Goal: Task Accomplishment & Management: Use online tool/utility

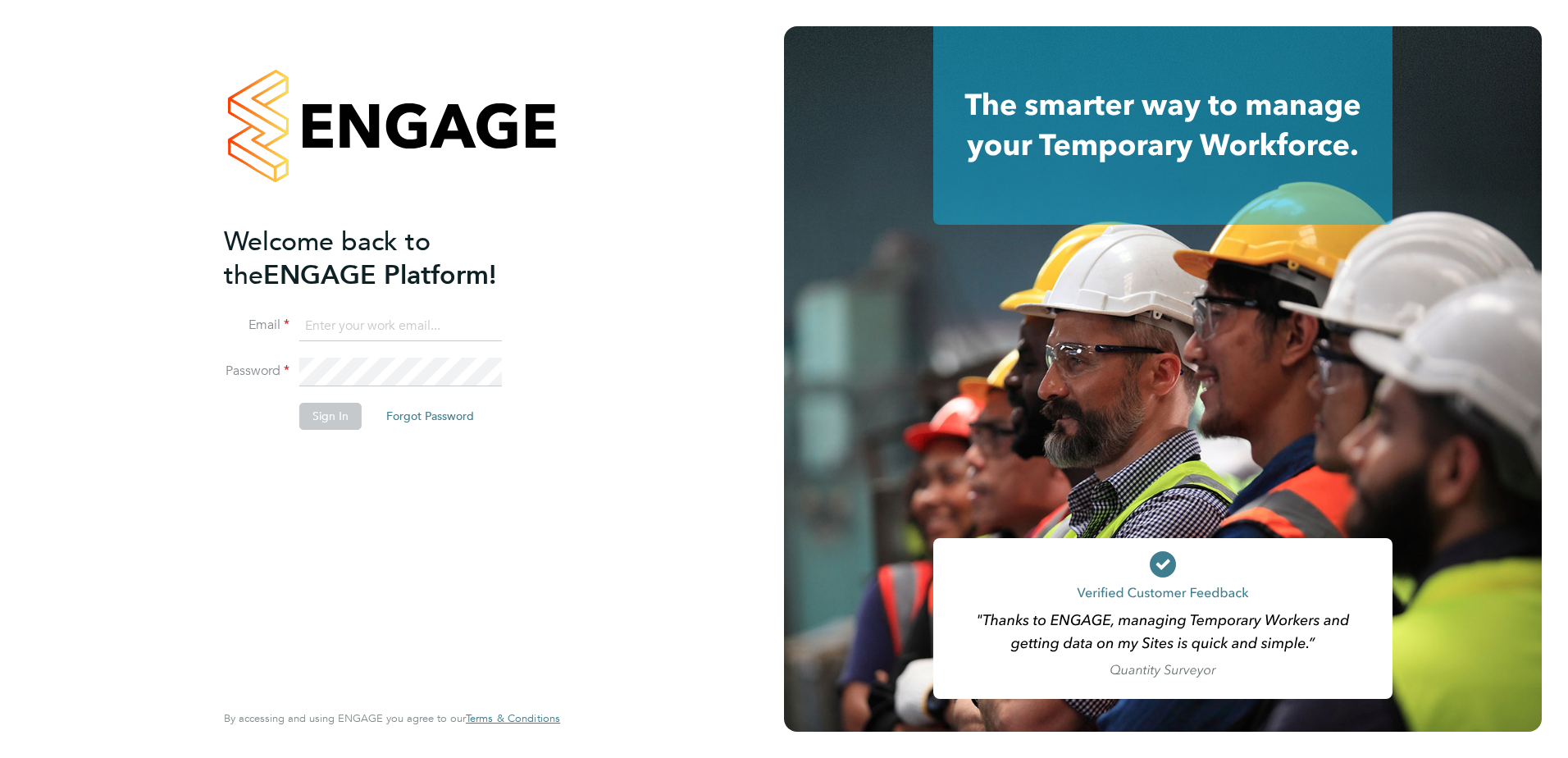
type input "julie.tante@apleona.com"
click at [319, 423] on button "Sign In" at bounding box center [331, 416] width 63 height 26
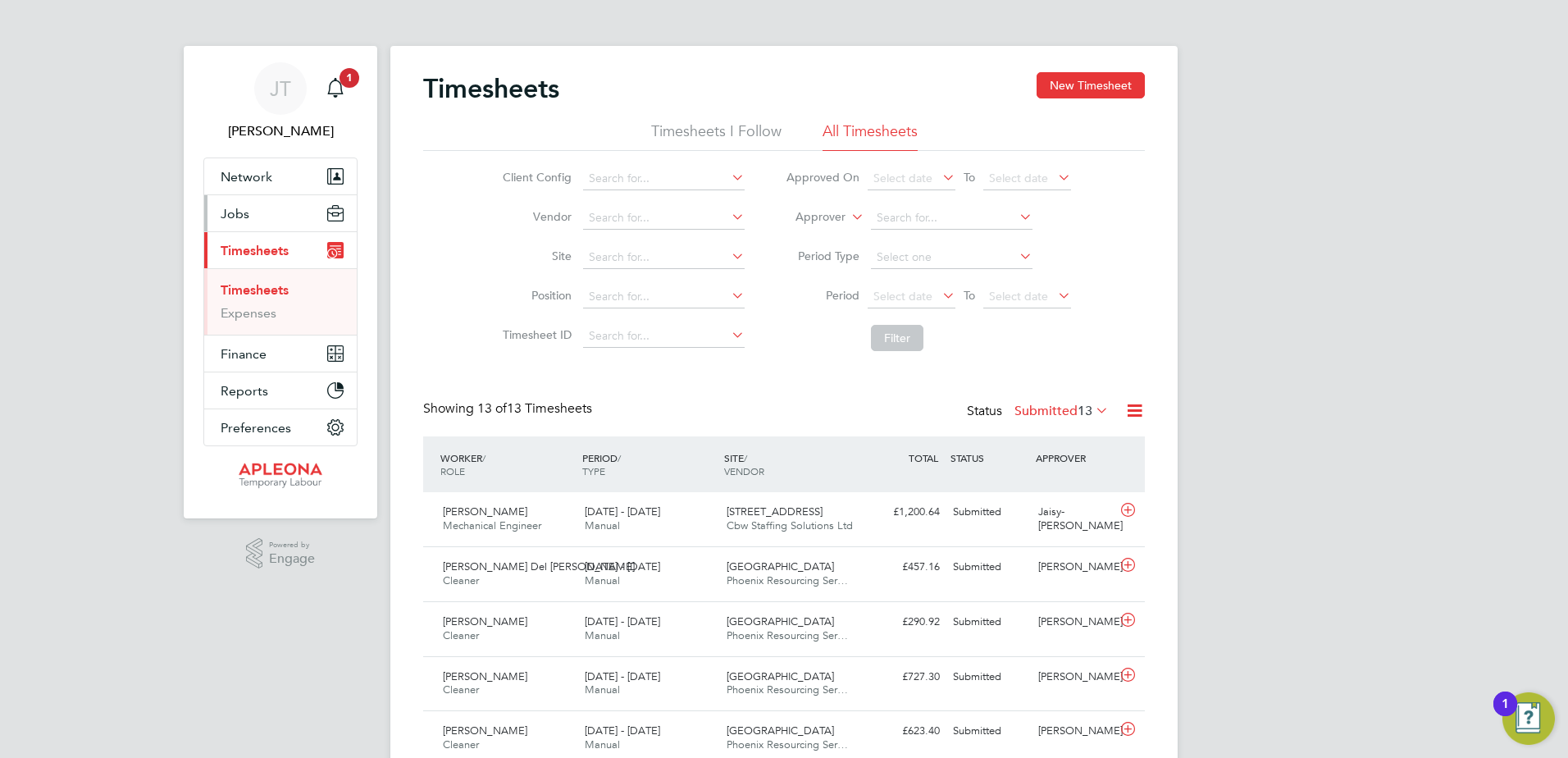
click at [241, 216] on span "Jobs" at bounding box center [234, 213] width 29 height 16
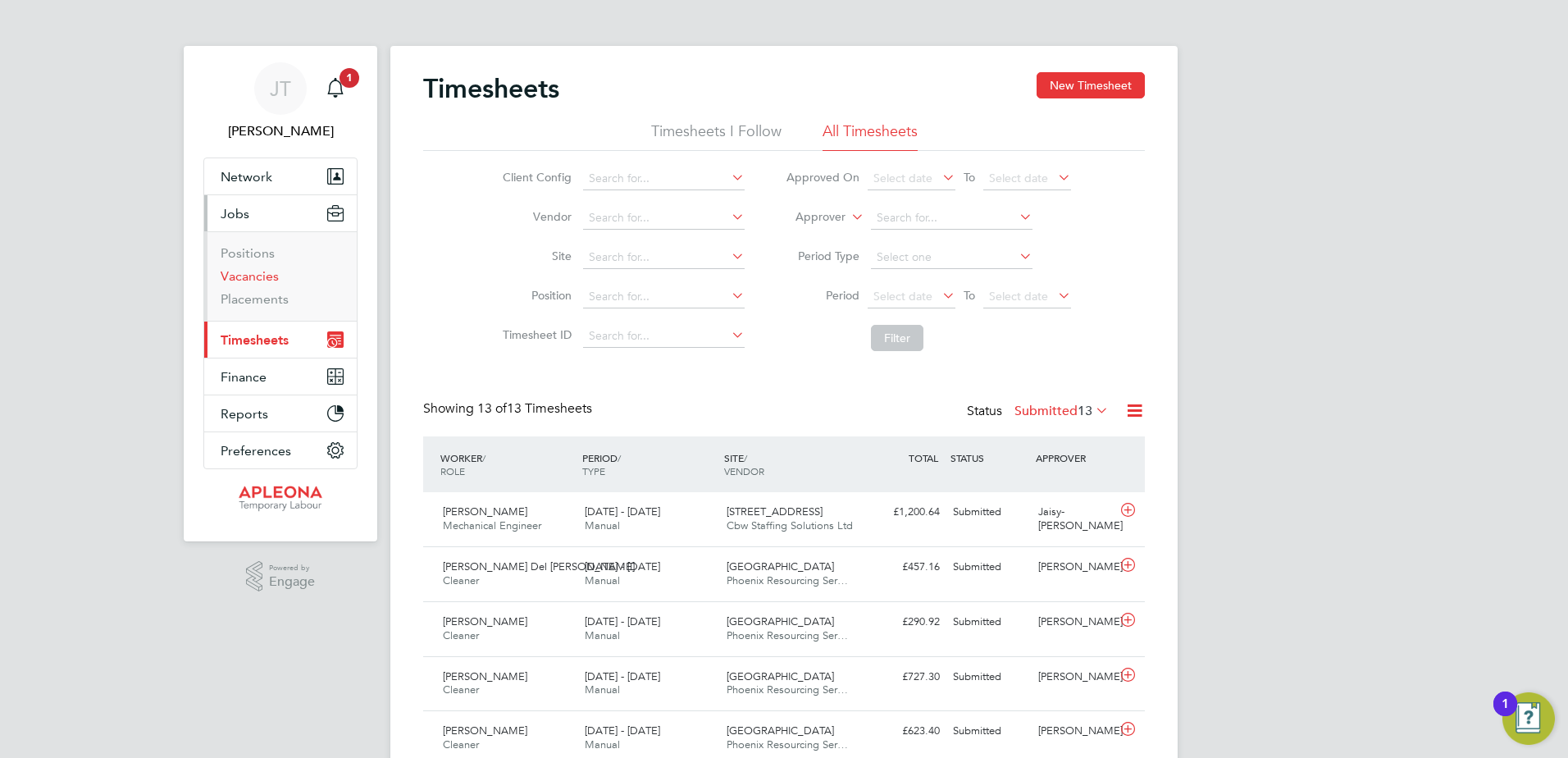
click at [245, 277] on link "Vacancies" at bounding box center [249, 276] width 58 height 16
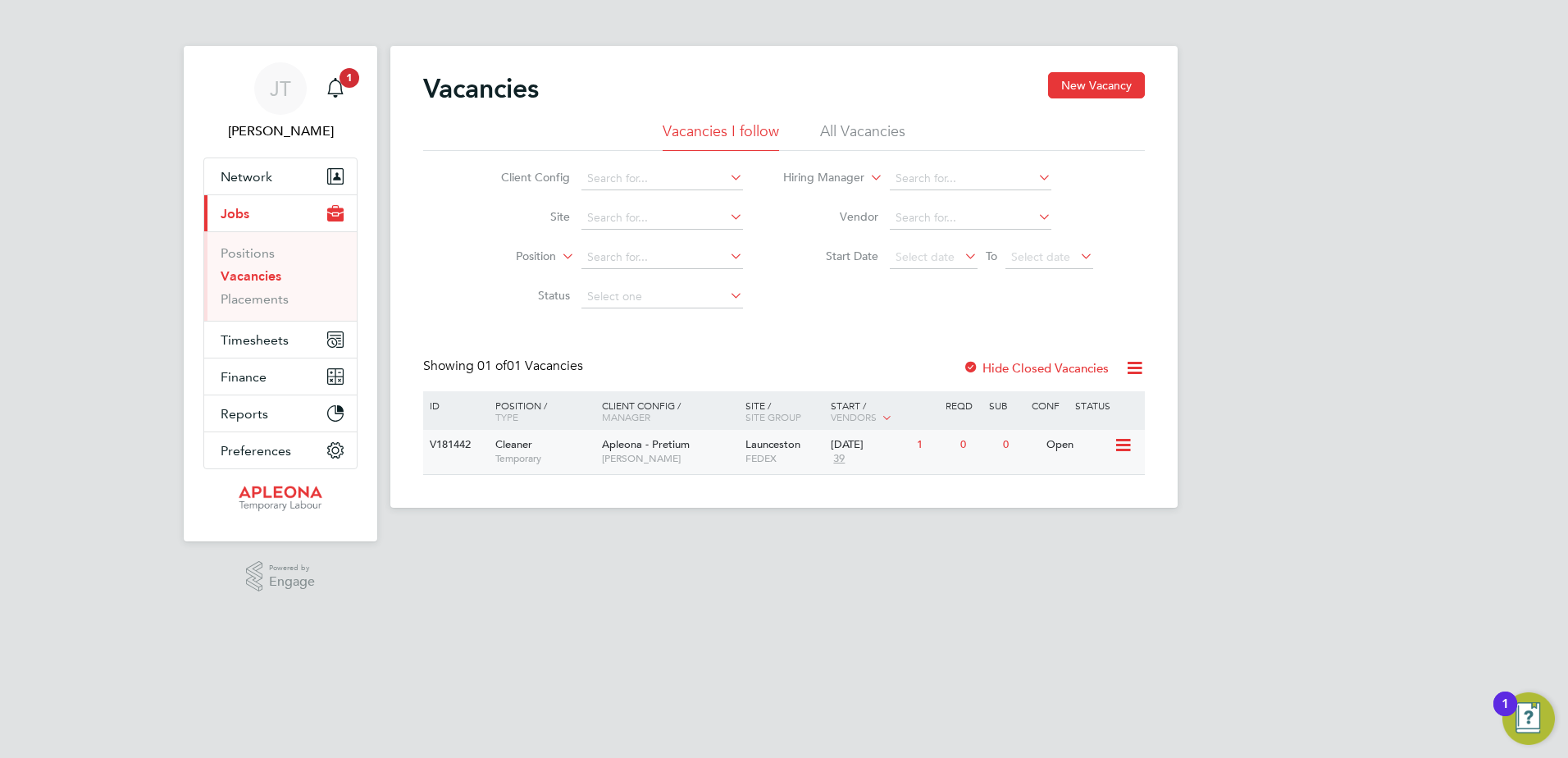
click at [775, 449] on span "Launceston" at bounding box center [772, 444] width 55 height 14
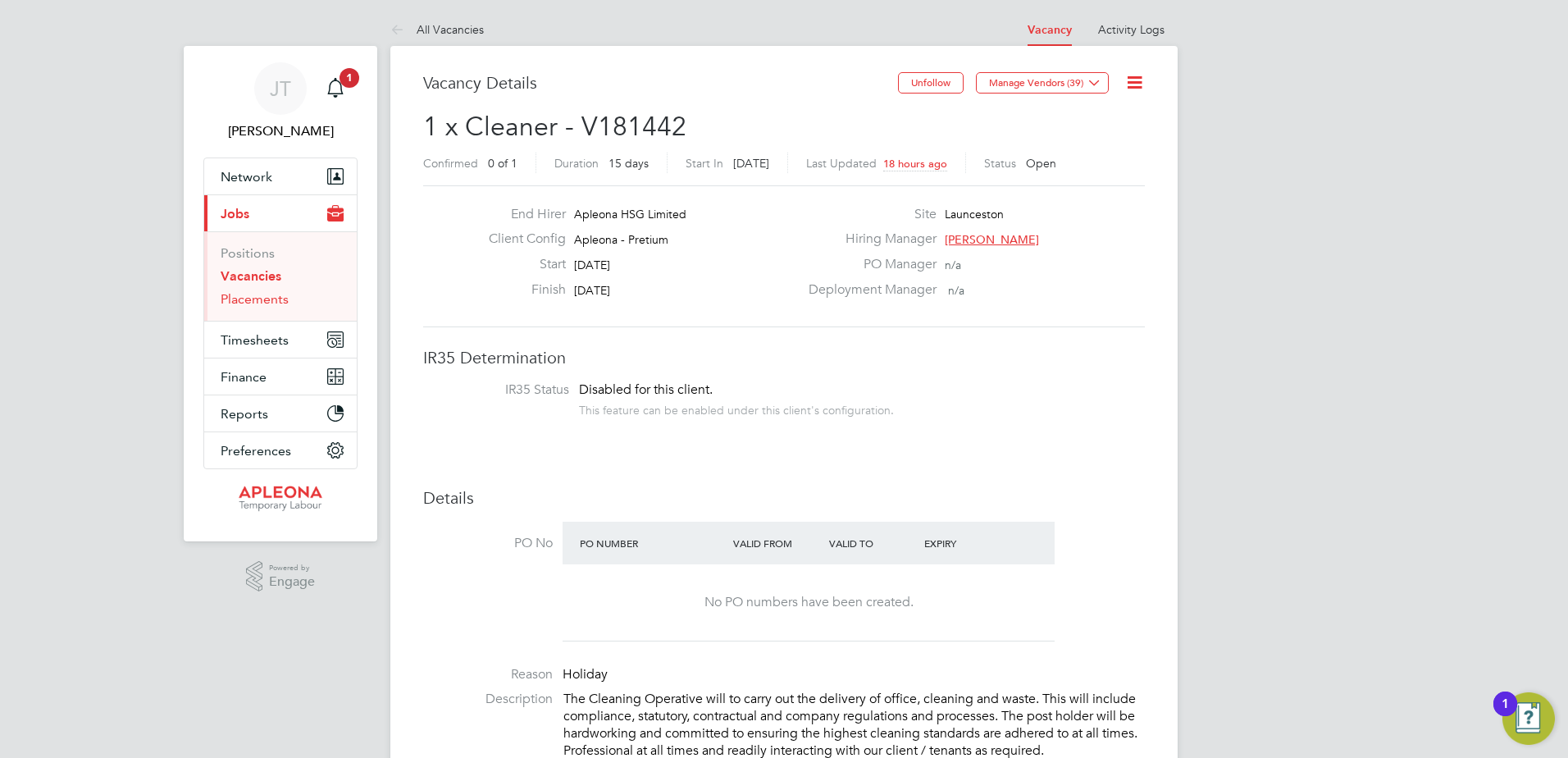
click at [250, 297] on link "Placements" at bounding box center [254, 299] width 68 height 16
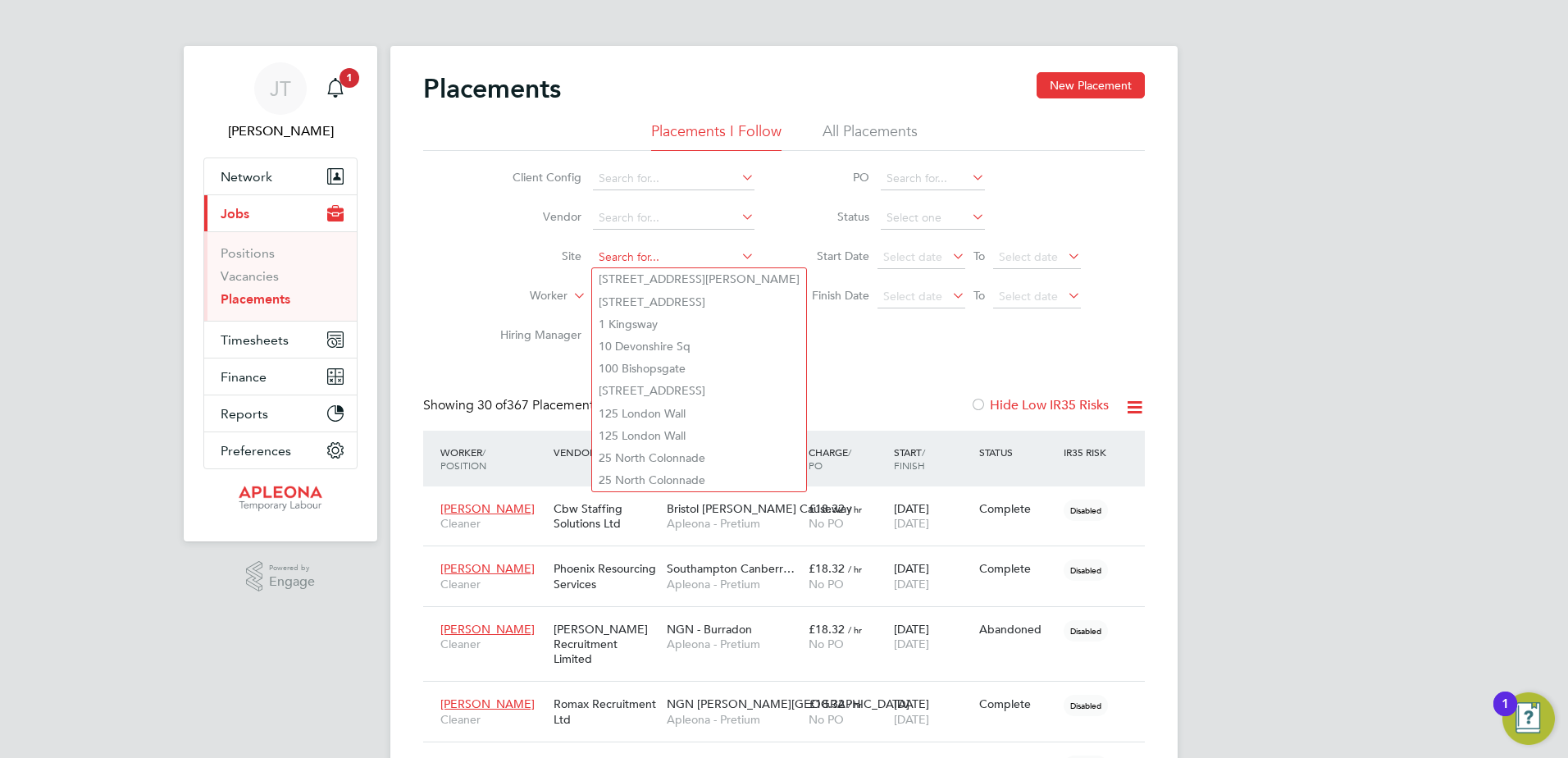
click at [627, 254] on input at bounding box center [674, 258] width 161 height 23
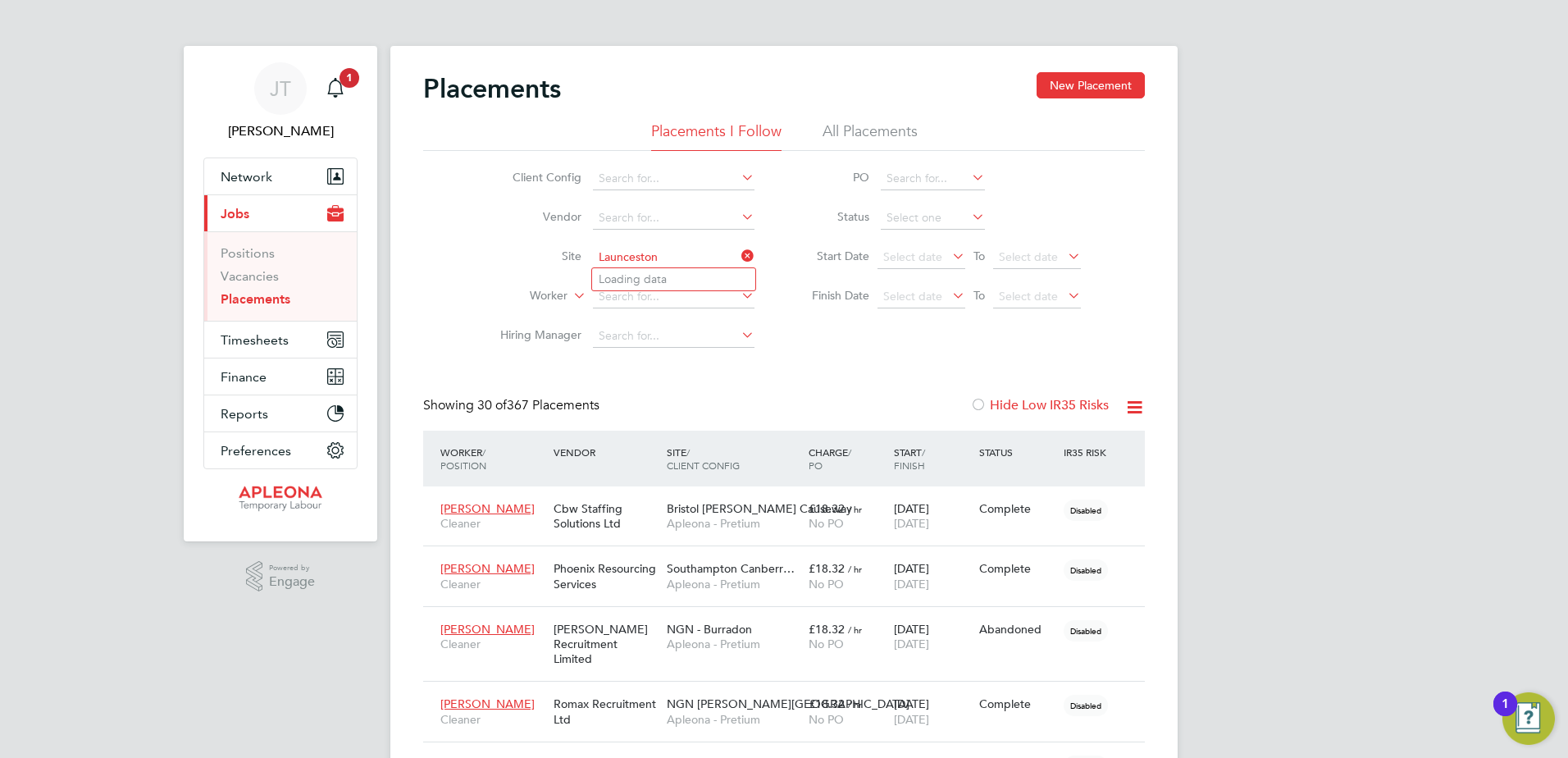
type input "Launceston"
